Goal: Information Seeking & Learning: Learn about a topic

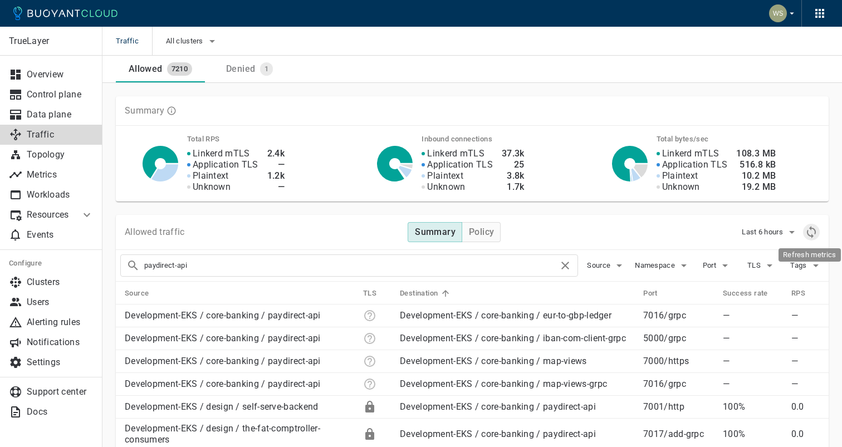
click at [811, 226] on icon "Refresh metrics" at bounding box center [811, 232] width 13 height 13
click at [301, 269] on input "paydirect-api" at bounding box center [351, 266] width 414 height 16
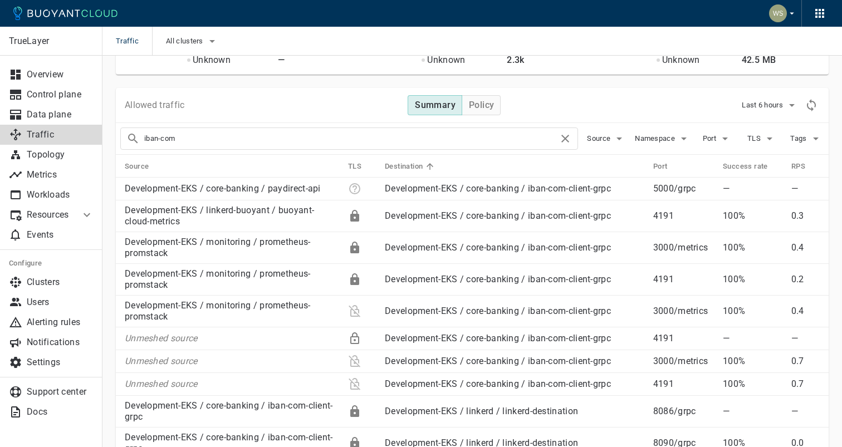
scroll to position [129, 0]
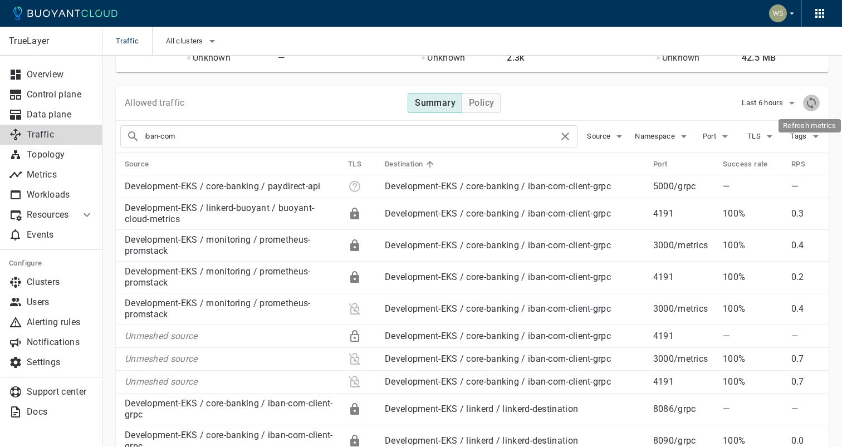
click at [809, 105] on icon "Refresh metrics" at bounding box center [811, 102] width 13 height 13
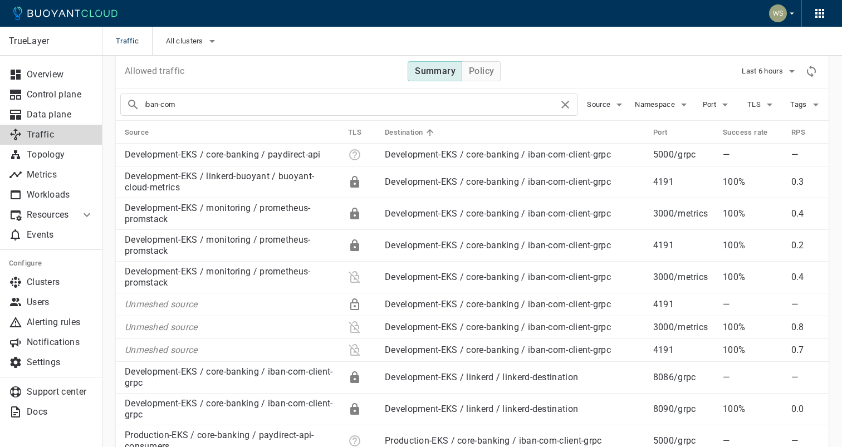
scroll to position [172, 0]
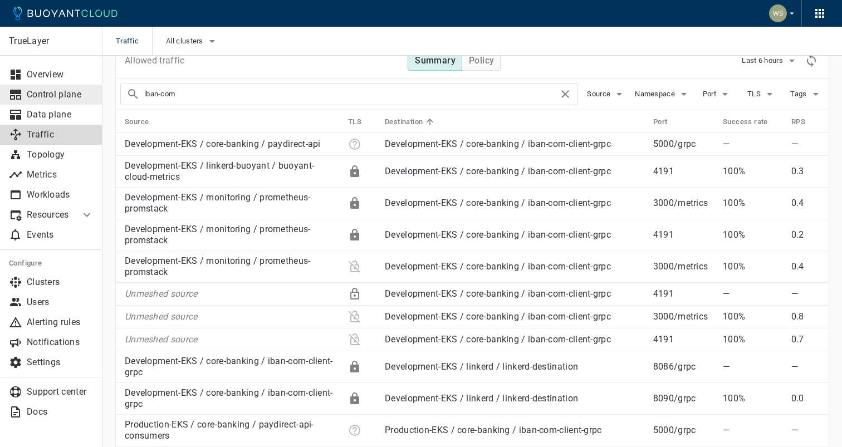
drag, startPoint x: 484, startPoint y: 95, endPoint x: 90, endPoint y: 98, distance: 393.9
type input "fat"
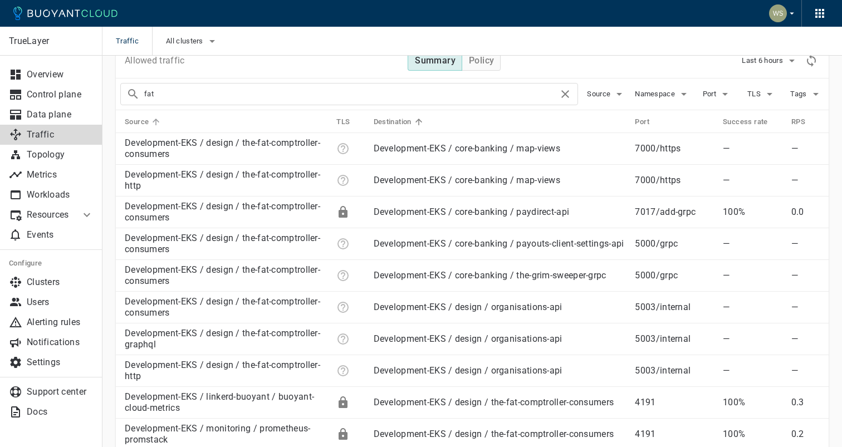
click at [156, 120] on icon at bounding box center [156, 122] width 7 height 7
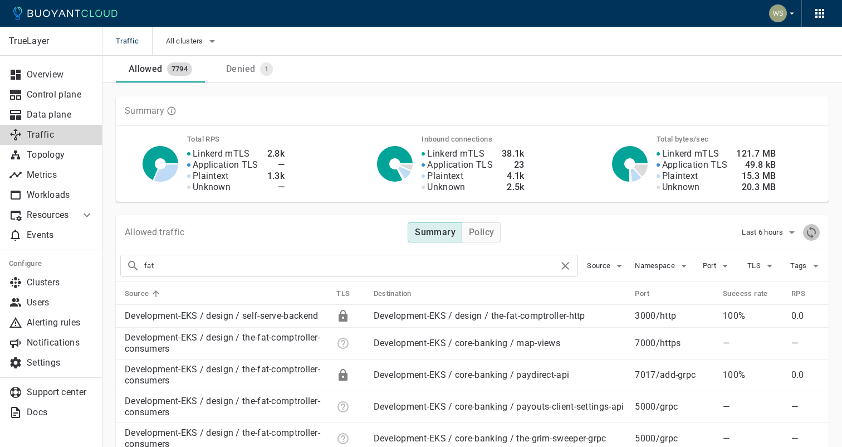
click at [809, 238] on icon "Refresh metrics" at bounding box center [811, 232] width 13 height 13
click at [816, 230] on icon "Refresh metrics" at bounding box center [811, 232] width 13 height 13
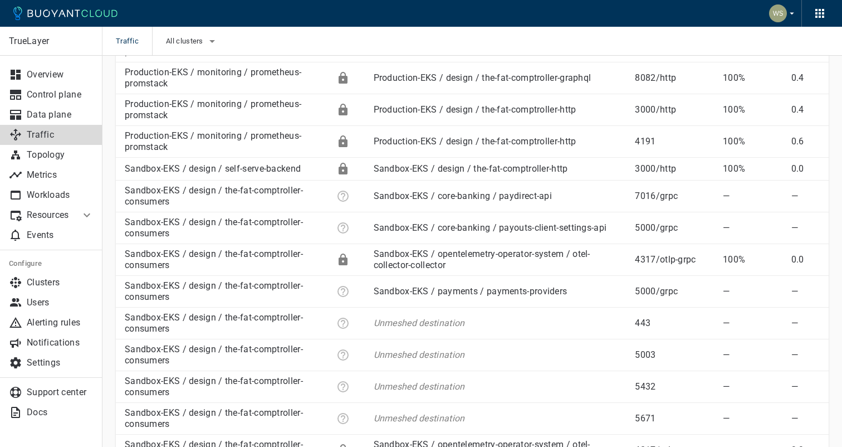
scroll to position [2021, 0]
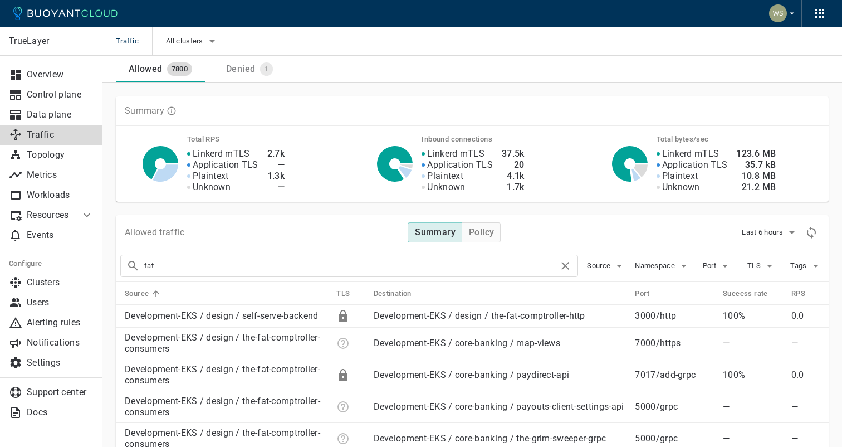
click at [801, 227] on div at bounding box center [809, 230] width 21 height 21
click at [811, 231] on icon "Refresh metrics" at bounding box center [811, 232] width 13 height 13
click at [813, 234] on icon "Refresh metrics" at bounding box center [811, 232] width 13 height 13
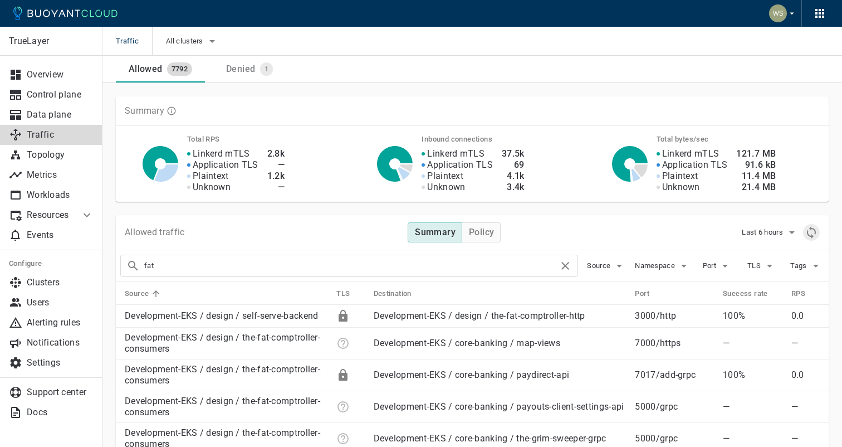
click at [807, 232] on icon "Refresh metrics" at bounding box center [811, 232] width 13 height 13
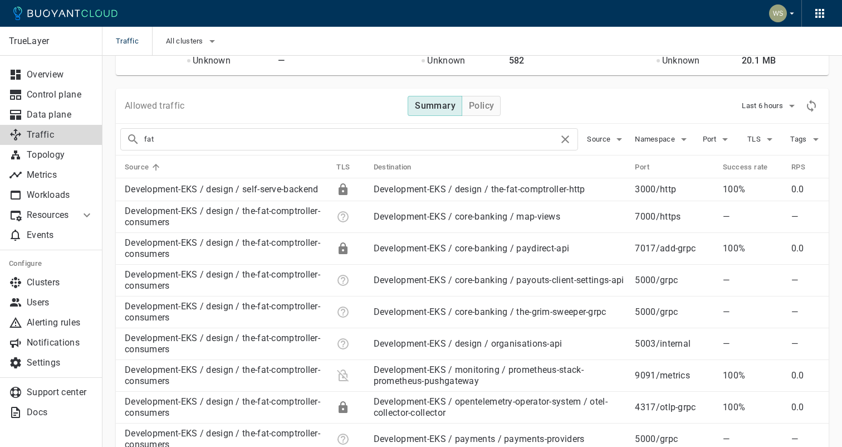
scroll to position [133, 0]
